Goal: Navigation & Orientation: Find specific page/section

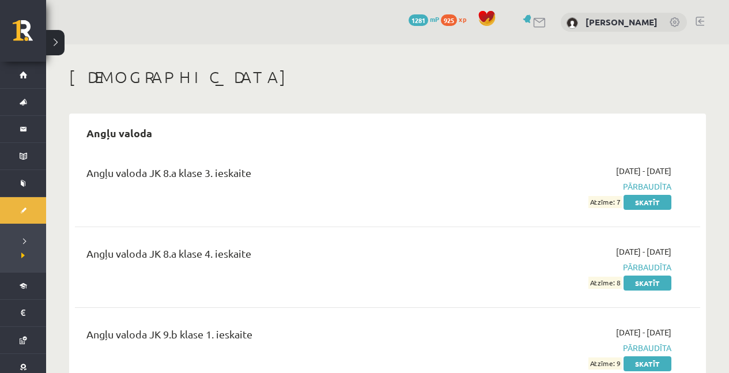
scroll to position [922, 0]
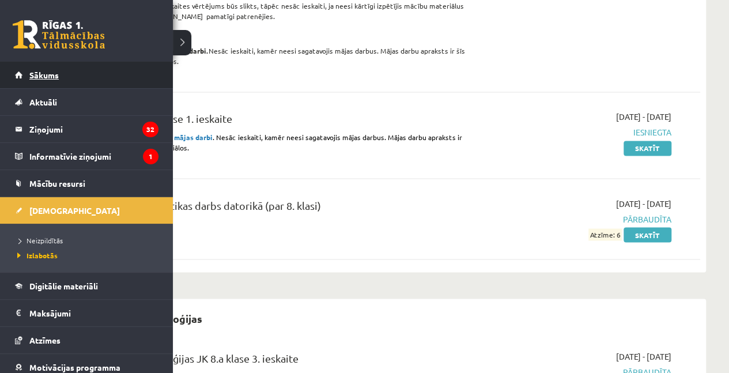
click at [32, 71] on span "Sākums" at bounding box center [43, 75] width 29 height 10
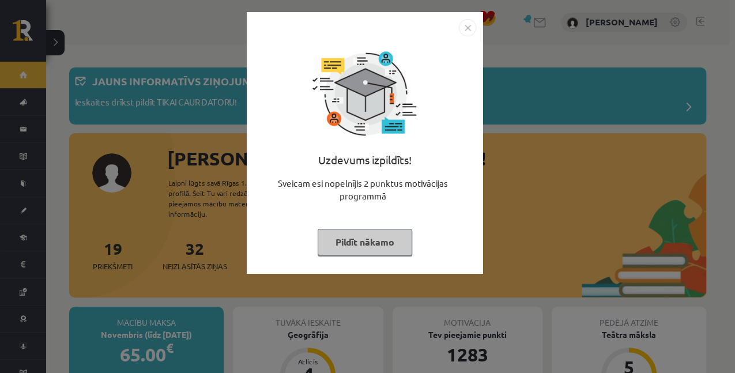
click at [461, 28] on img "Close" at bounding box center [467, 27] width 17 height 17
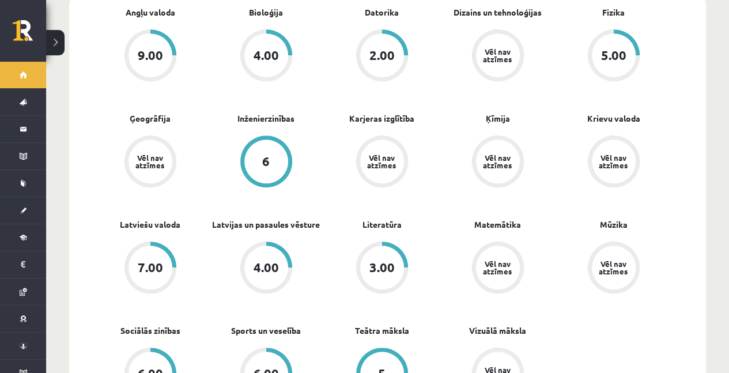
scroll to position [422, 0]
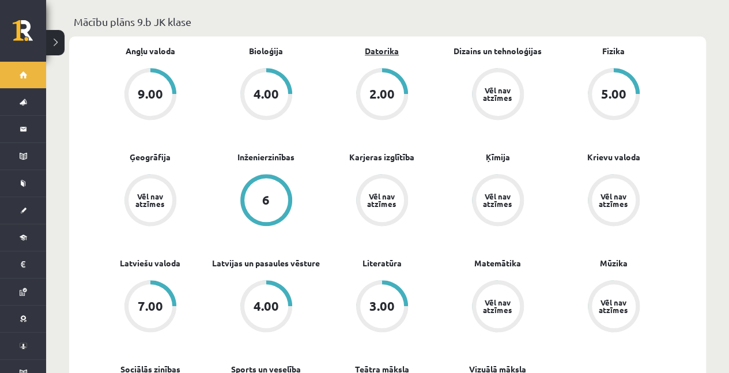
click at [384, 45] on link "Datorika" at bounding box center [382, 51] width 34 height 12
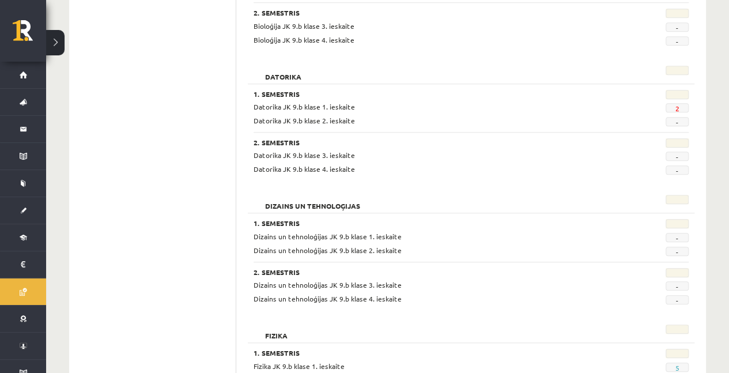
scroll to position [384, 0]
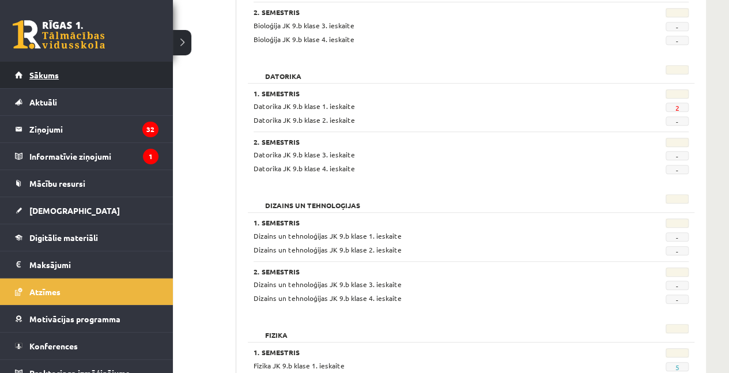
click at [67, 81] on link "Sākums" at bounding box center [86, 75] width 143 height 27
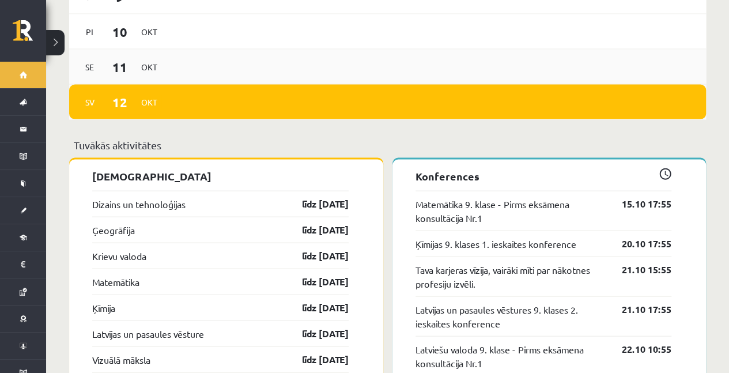
scroll to position [1152, 0]
